Goal: Book appointment/travel/reservation

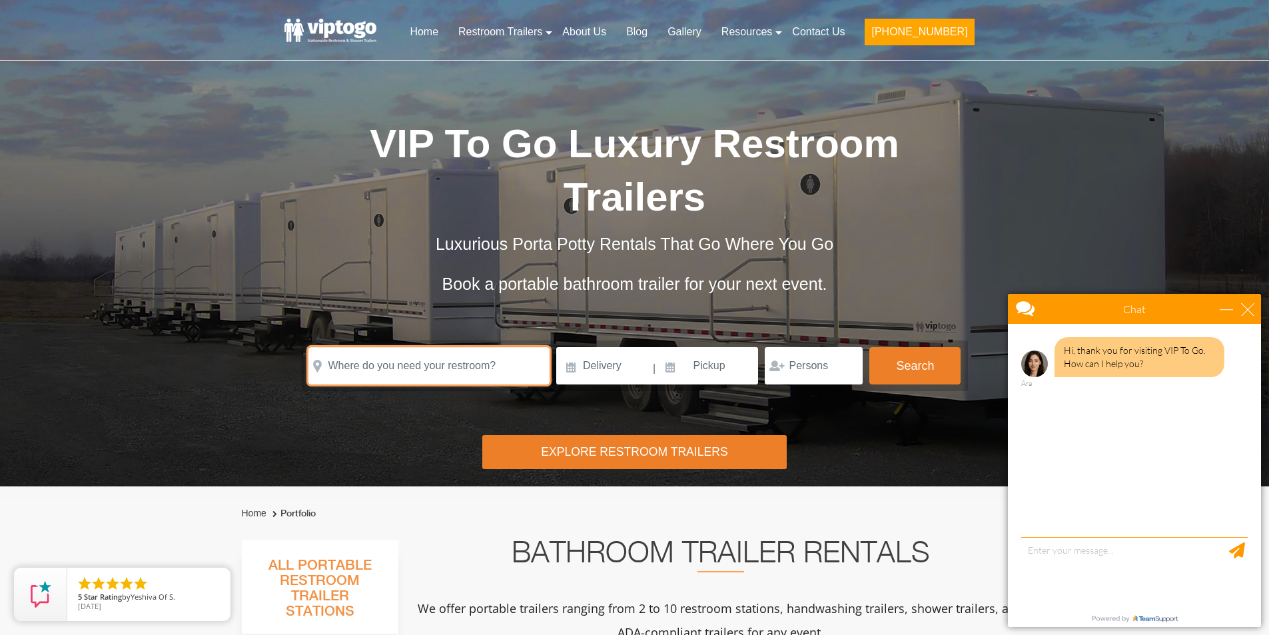
click at [360, 371] on input "text" at bounding box center [428, 365] width 241 height 37
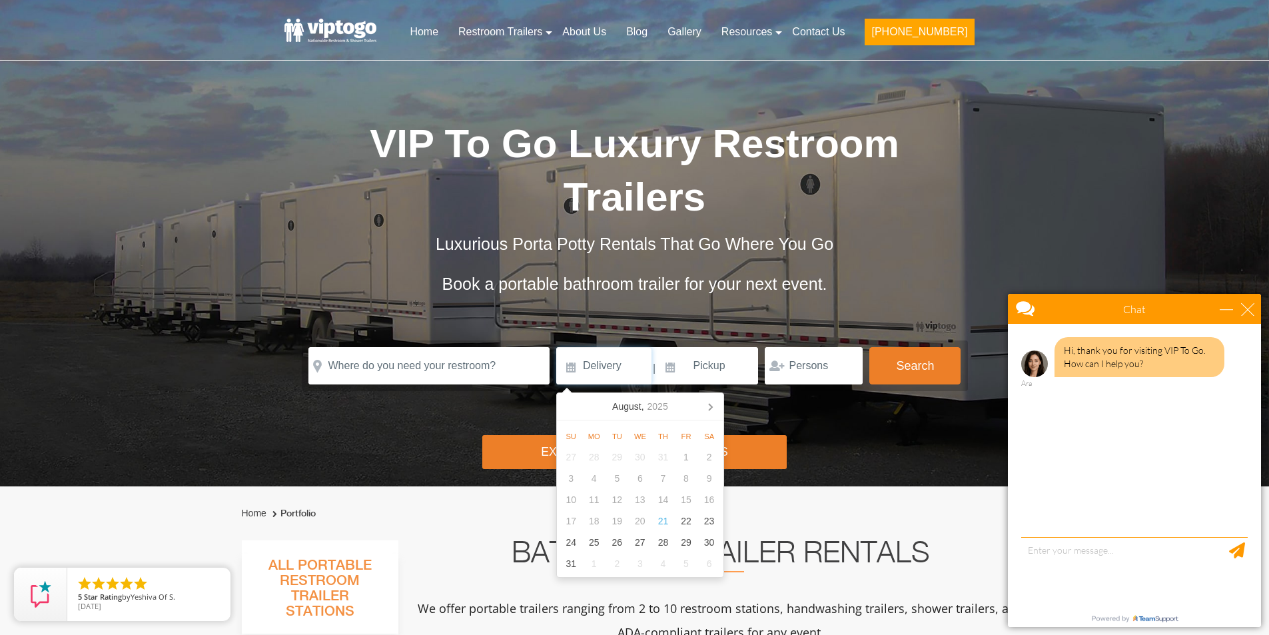
click at [609, 370] on input at bounding box center [603, 365] width 95 height 37
click at [708, 409] on icon at bounding box center [709, 406] width 21 height 21
click at [687, 479] on div "7" at bounding box center [686, 477] width 23 height 21
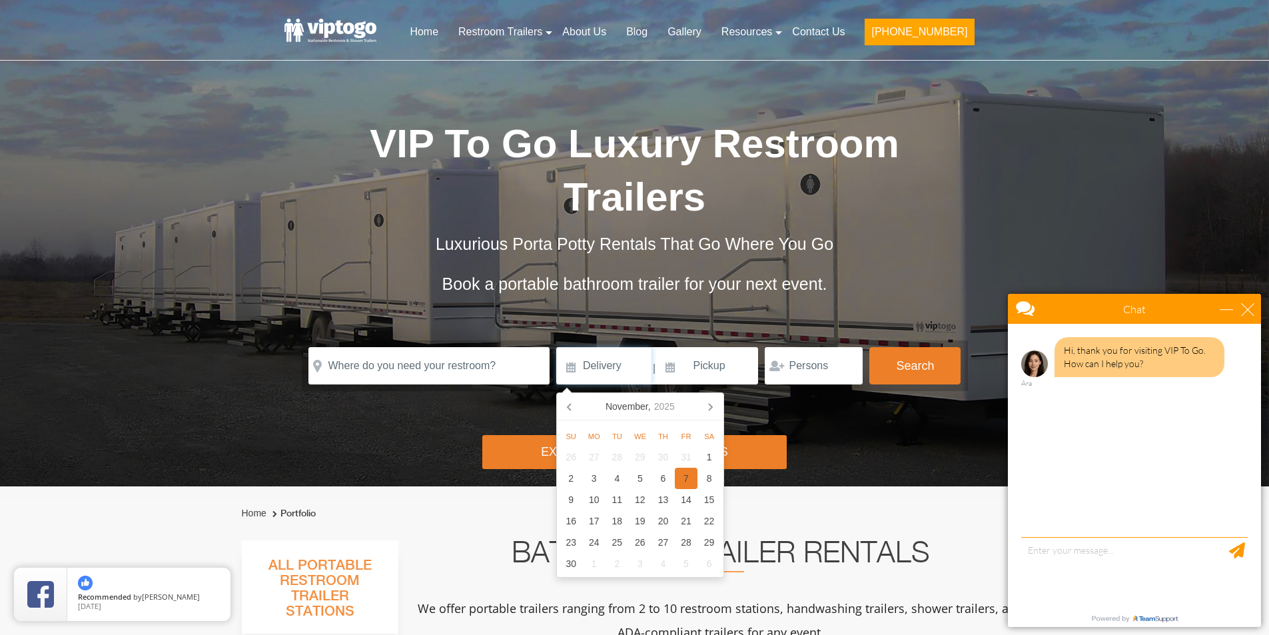
type input "11/07/2025"
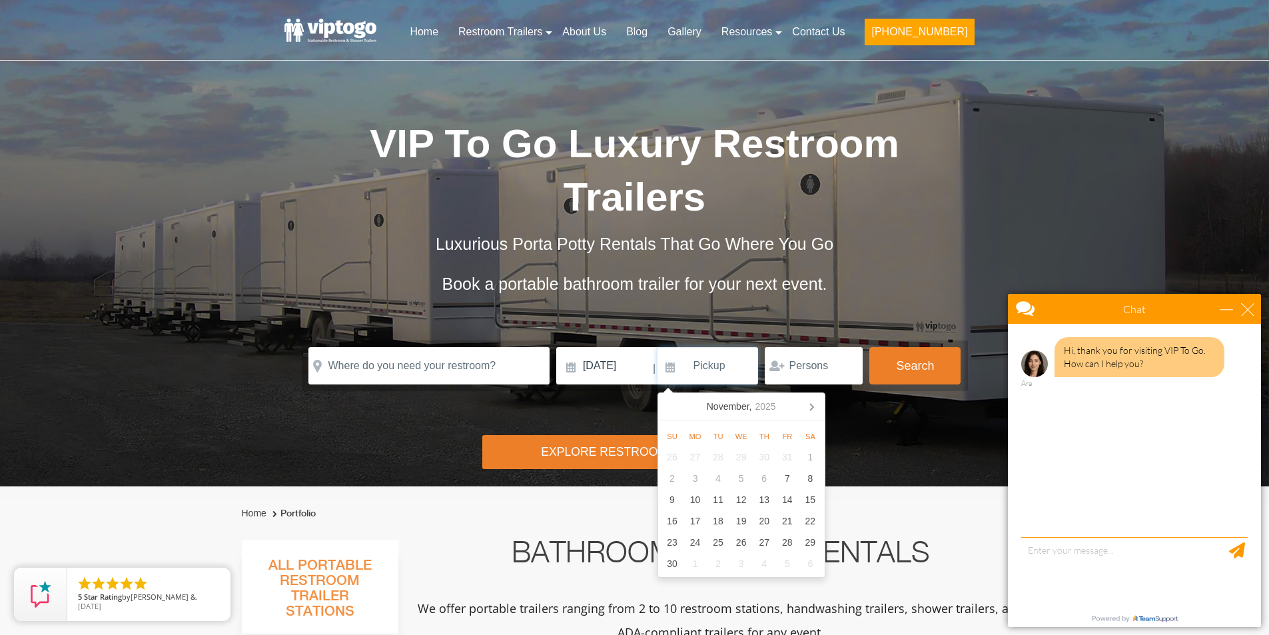
click at [719, 364] on input at bounding box center [707, 365] width 101 height 37
click at [670, 493] on div "9" at bounding box center [672, 499] width 23 height 21
type input "11/09/2025"
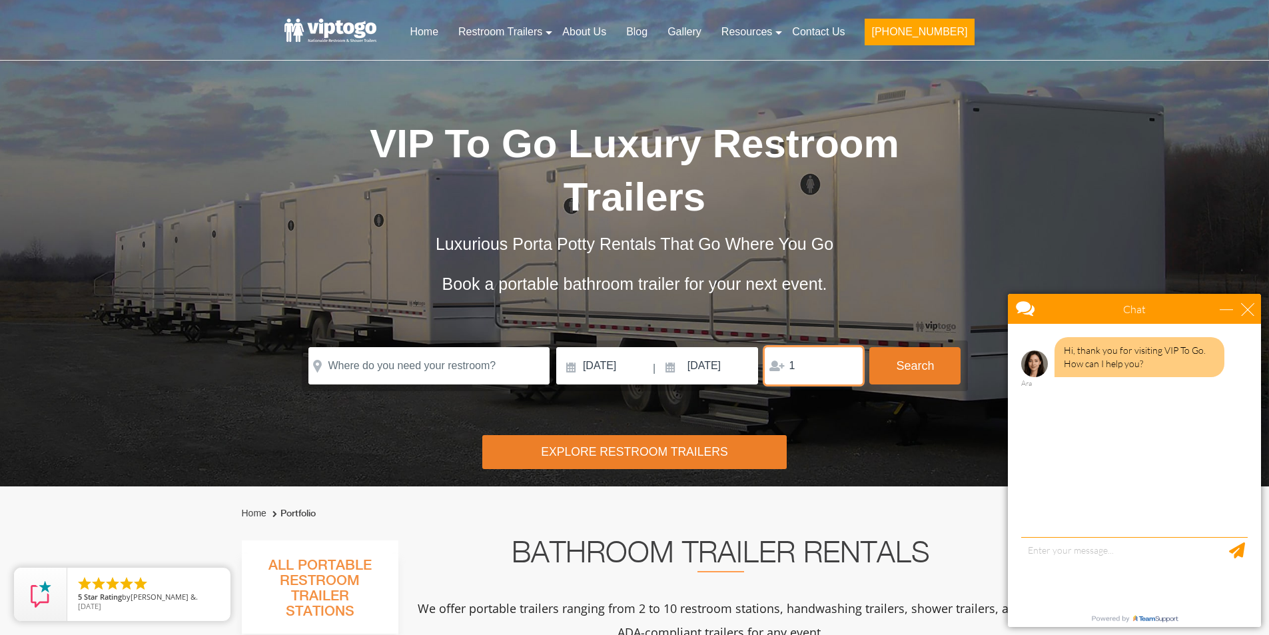
click at [842, 364] on input "1" at bounding box center [813, 365] width 98 height 37
type input "2"
click at [842, 364] on input "2" at bounding box center [813, 365] width 98 height 37
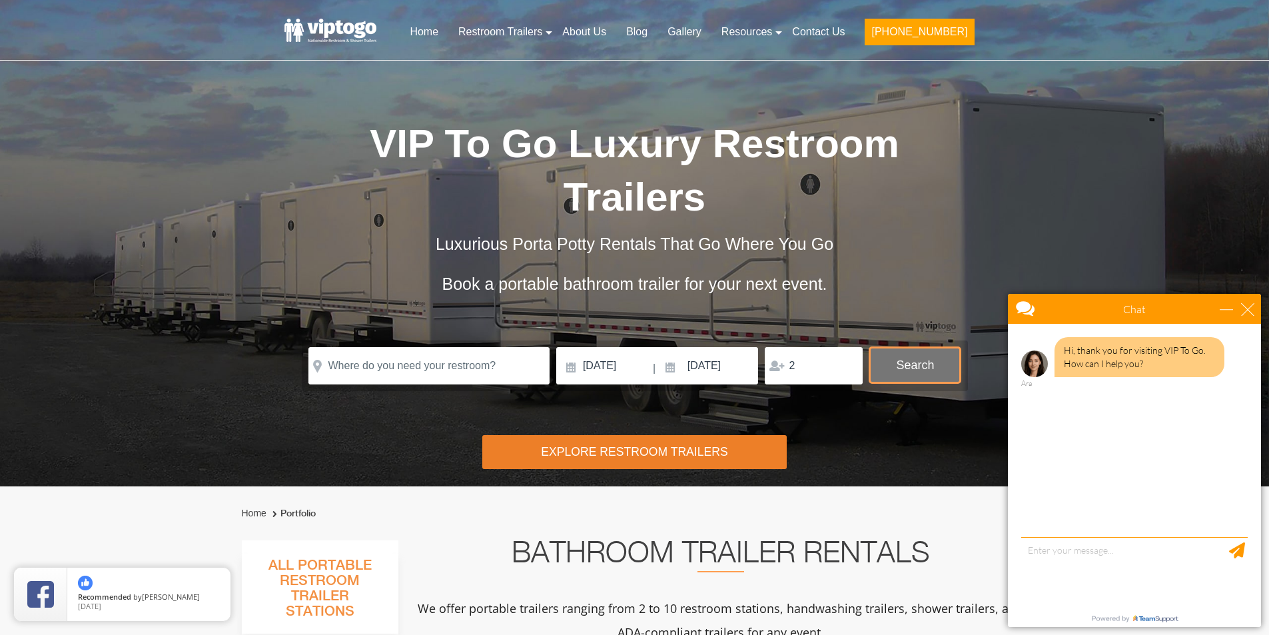
click at [898, 368] on button "Search" at bounding box center [914, 365] width 91 height 36
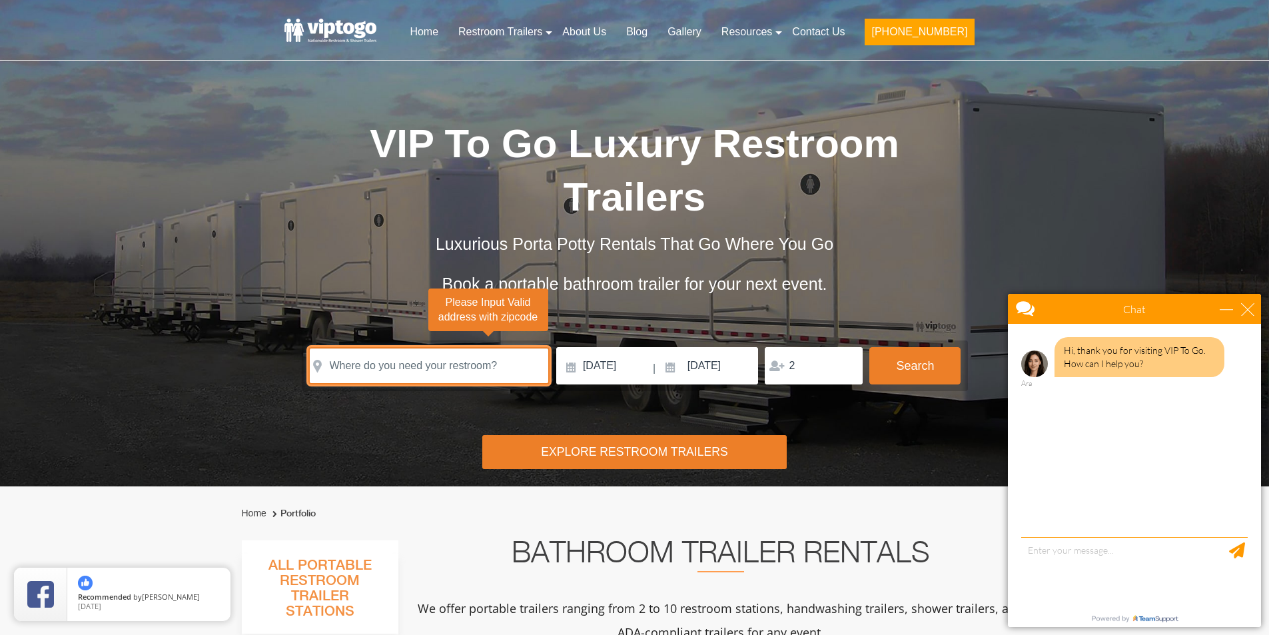
click at [452, 364] on input "text" at bounding box center [428, 365] width 241 height 37
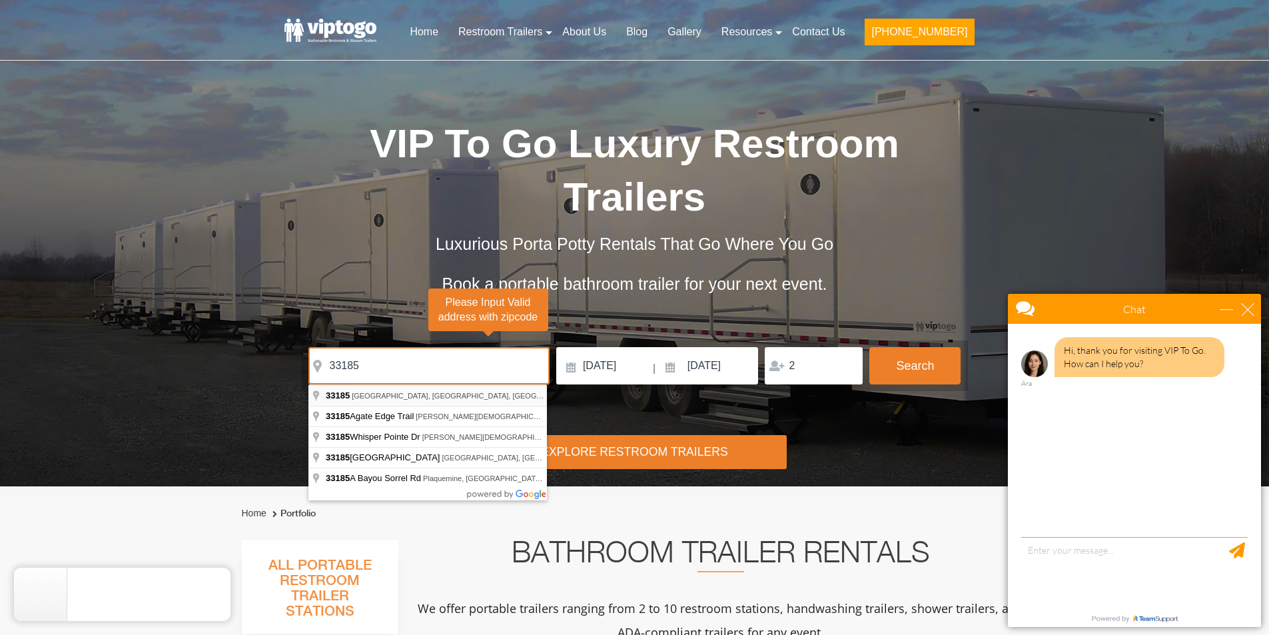
type input "Miami, FL 33185, USA"
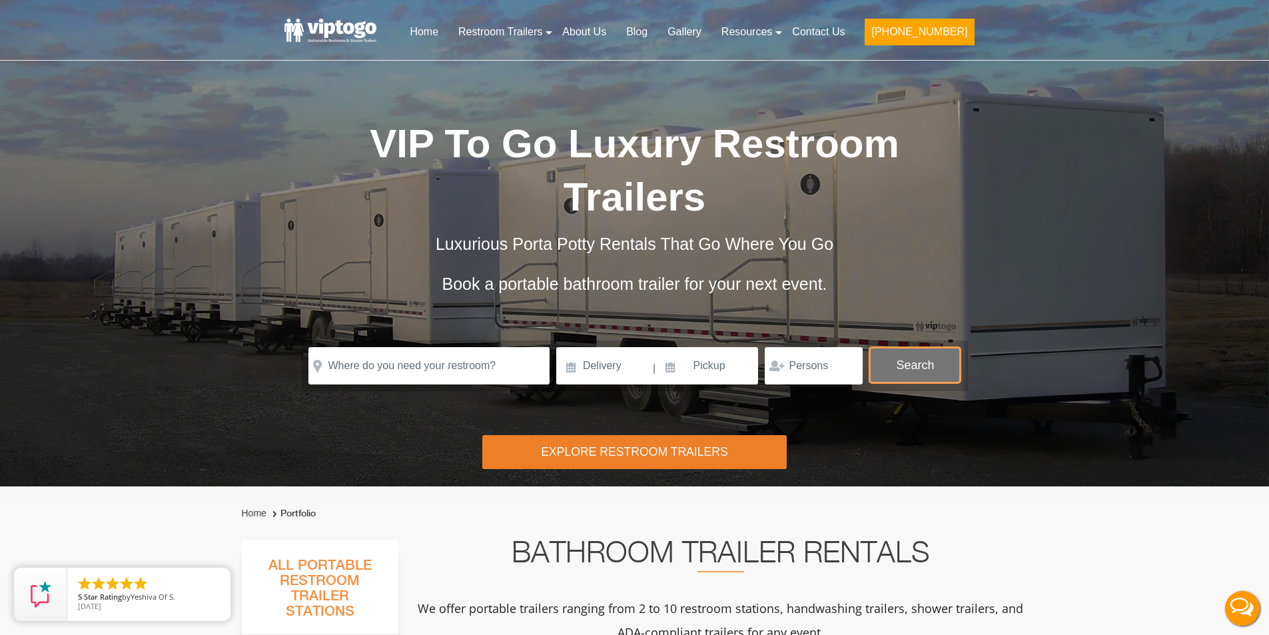
click at [917, 371] on button "Search" at bounding box center [914, 365] width 91 height 36
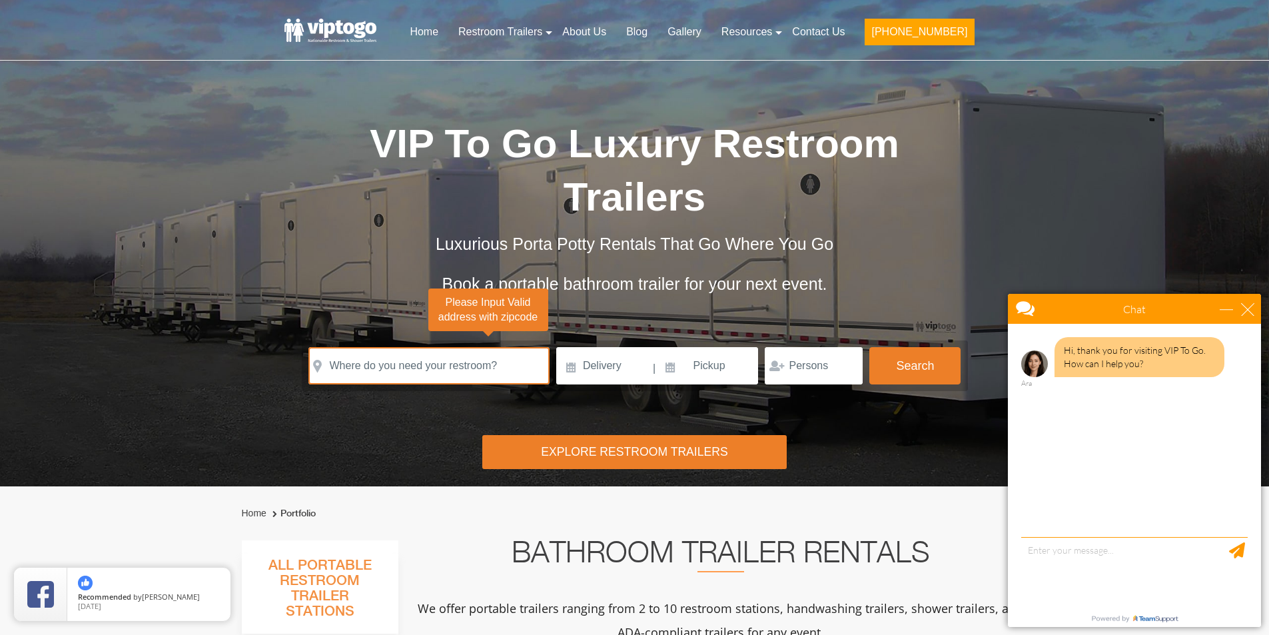
click at [1247, 308] on div "close" at bounding box center [1247, 308] width 13 height 13
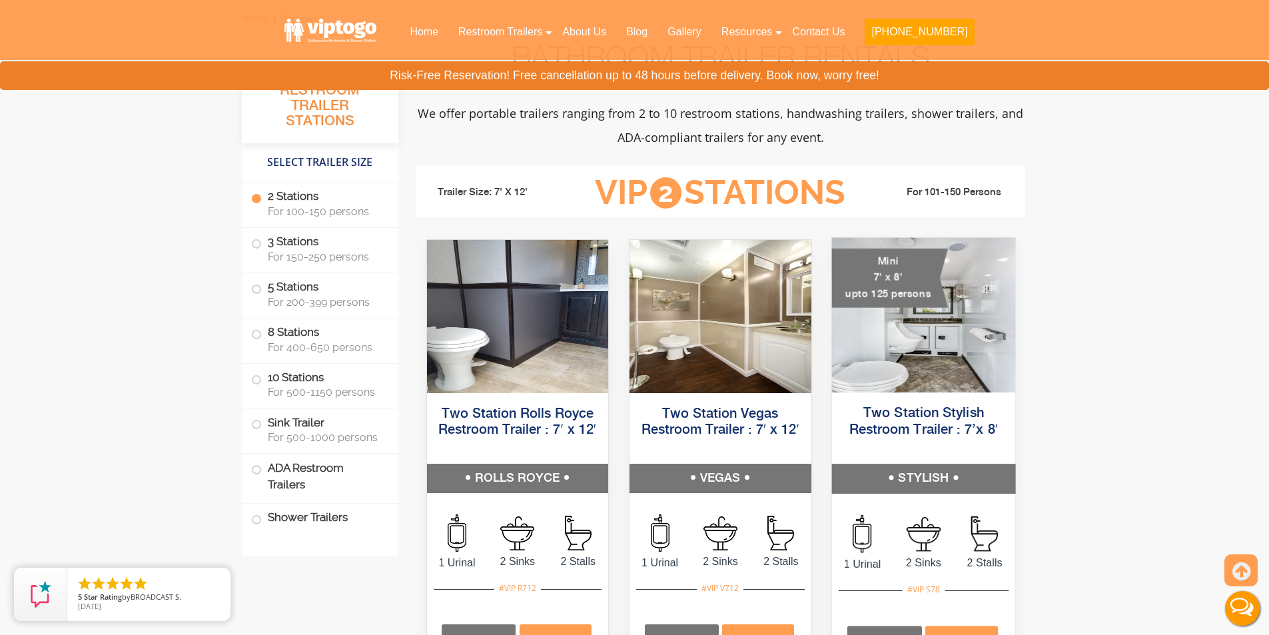
scroll to position [589, 0]
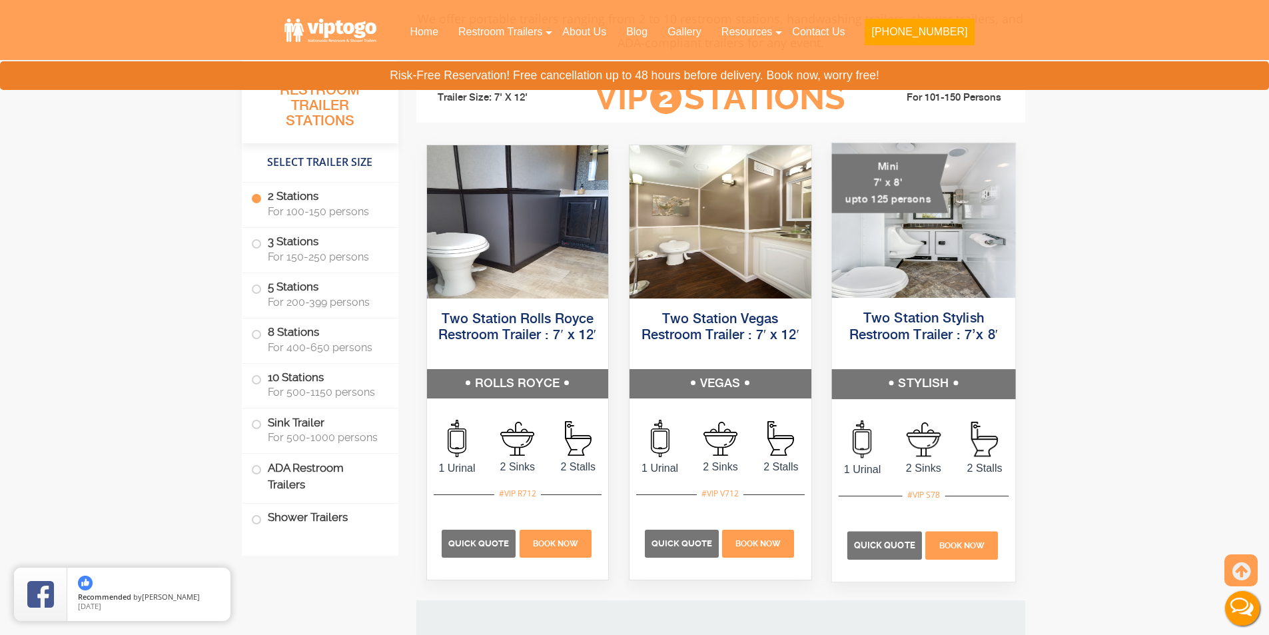
click at [929, 359] on h5 "Two Station Stylish Restroom Trailer : 7’x 8′" at bounding box center [922, 335] width 183 height 67
click at [944, 313] on link "Two Station Stylish Restroom Trailer : 7’x 8′" at bounding box center [922, 327] width 149 height 30
click at [942, 321] on link "Two Station Stylish Restroom Trailer : 7’x 8′" at bounding box center [922, 327] width 149 height 30
